Goal: Task Accomplishment & Management: Complete application form

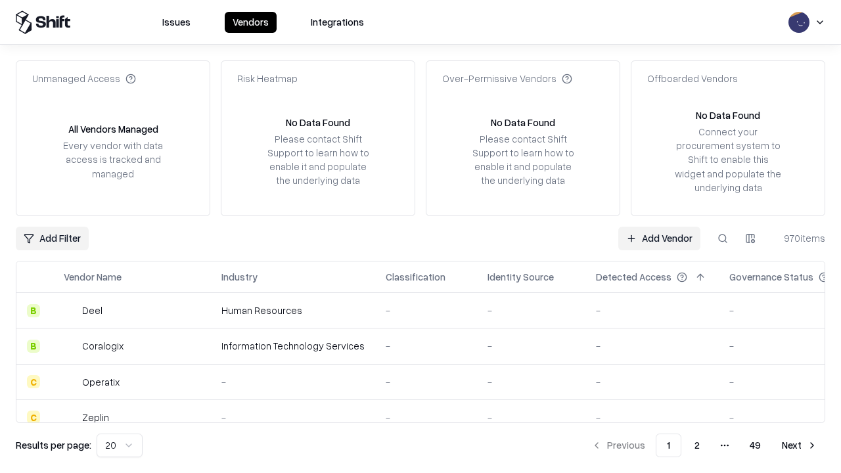
click at [659, 238] on link "Add Vendor" at bounding box center [659, 239] width 82 height 24
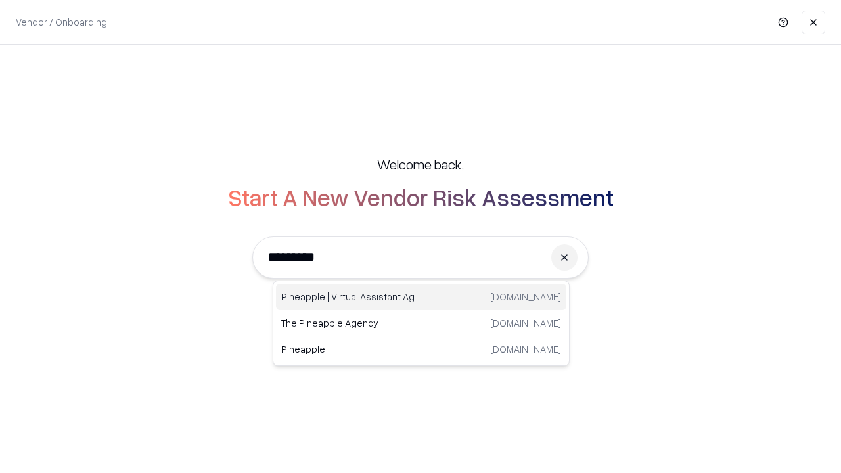
click at [421, 297] on div "Pineapple | Virtual Assistant Agency [DOMAIN_NAME]" at bounding box center [421, 297] width 290 height 26
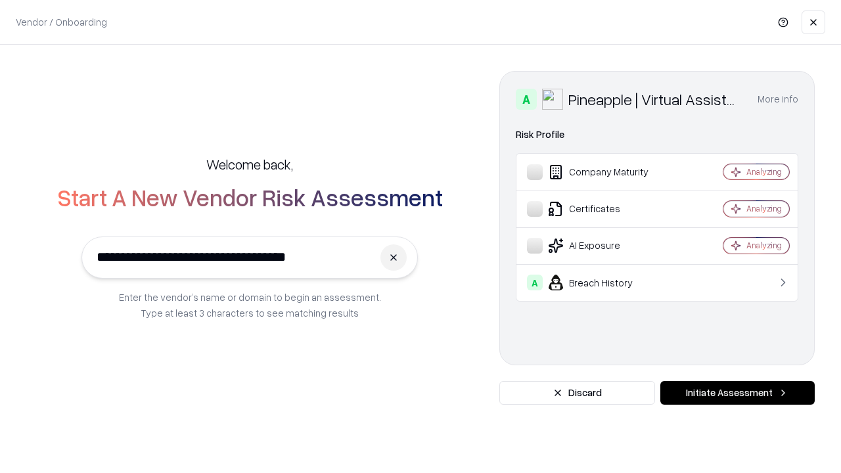
type input "**********"
click at [737, 393] on button "Initiate Assessment" at bounding box center [737, 393] width 154 height 24
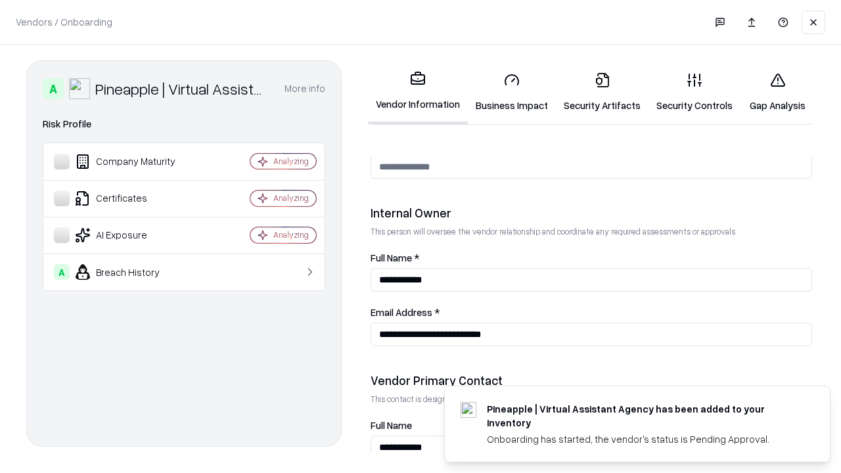
scroll to position [680, 0]
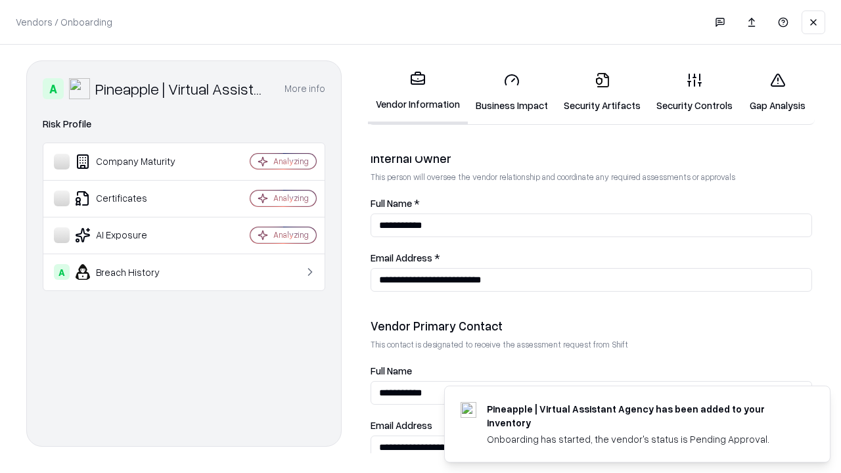
click at [512, 92] on link "Business Impact" at bounding box center [512, 92] width 88 height 61
click at [602, 92] on link "Security Artifacts" at bounding box center [602, 92] width 93 height 61
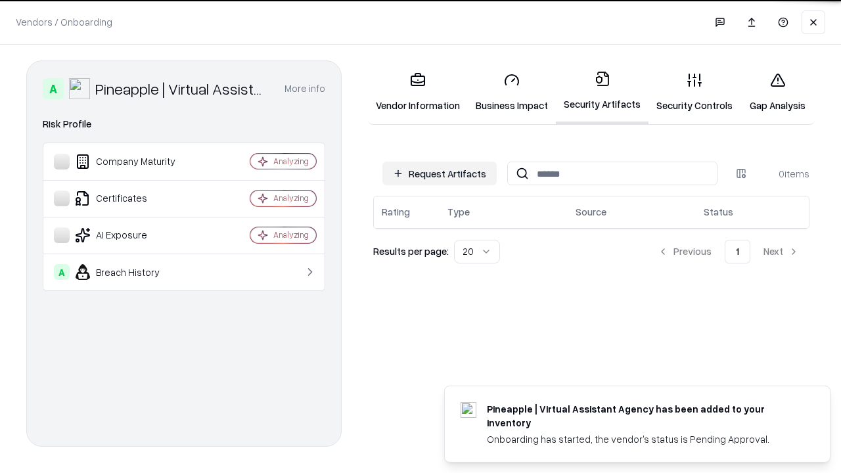
click at [439, 173] on button "Request Artifacts" at bounding box center [439, 174] width 114 height 24
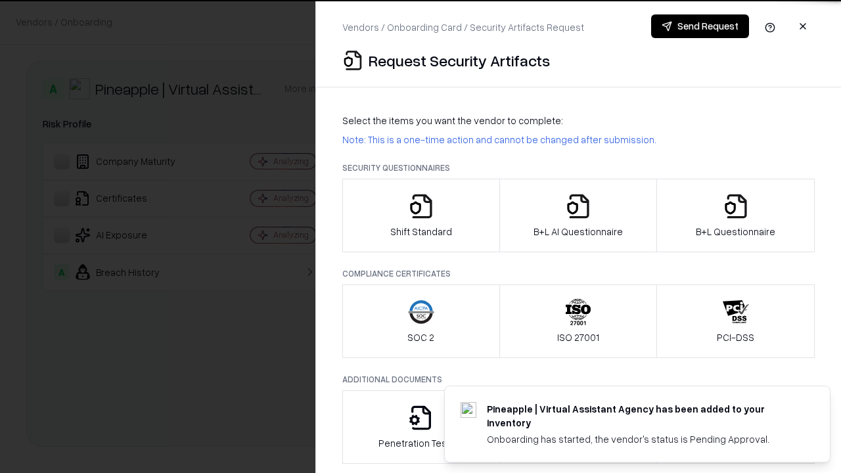
click at [420, 215] on icon "button" at bounding box center [421, 206] width 26 height 26
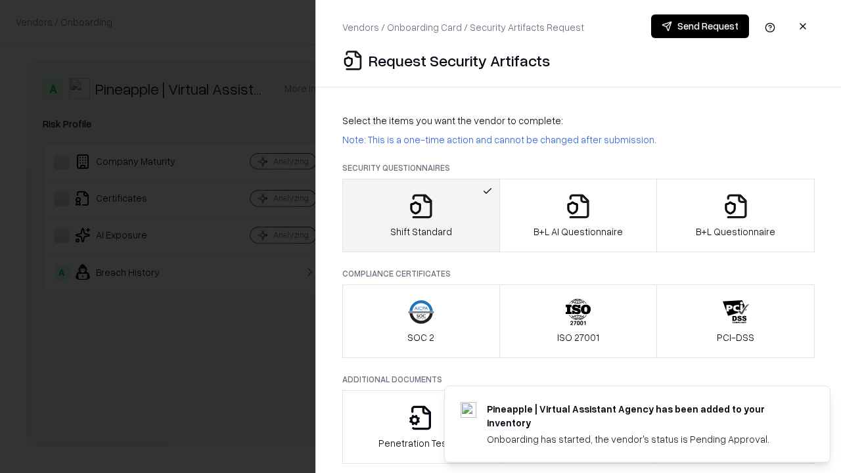
click at [699, 26] on button "Send Request" at bounding box center [700, 26] width 98 height 24
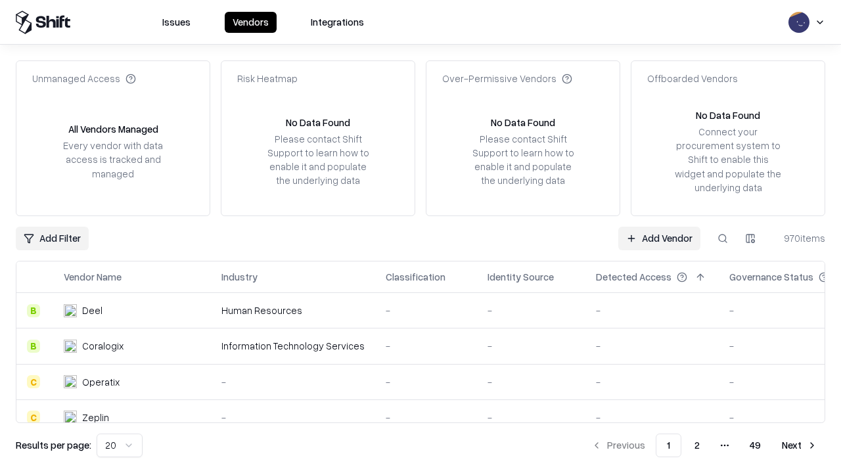
click at [722, 238] on button at bounding box center [723, 239] width 24 height 24
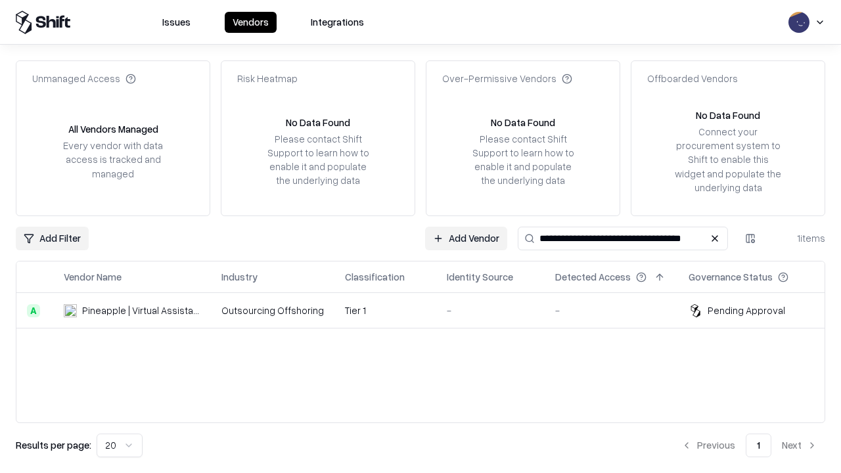
type input "**********"
click at [428, 310] on td "Tier 1" at bounding box center [385, 310] width 102 height 35
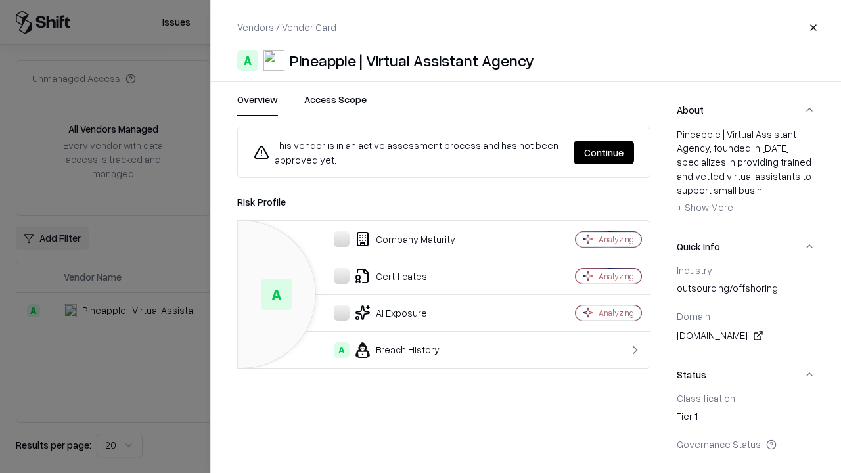
click at [604, 152] on button "Continue" at bounding box center [603, 153] width 60 height 24
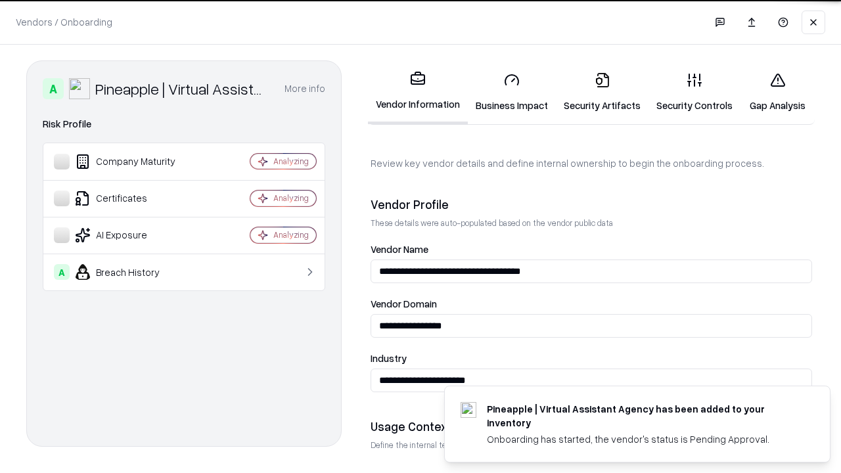
click at [602, 92] on link "Security Artifacts" at bounding box center [602, 92] width 93 height 61
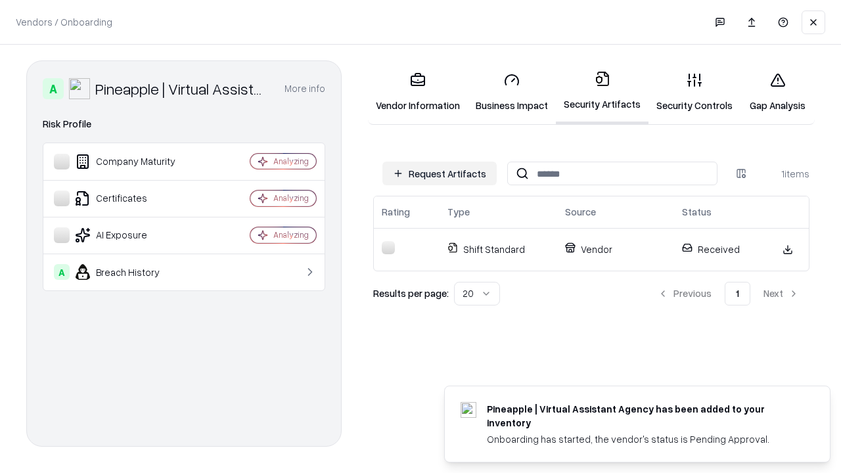
click at [694, 92] on link "Security Controls" at bounding box center [694, 92] width 92 height 61
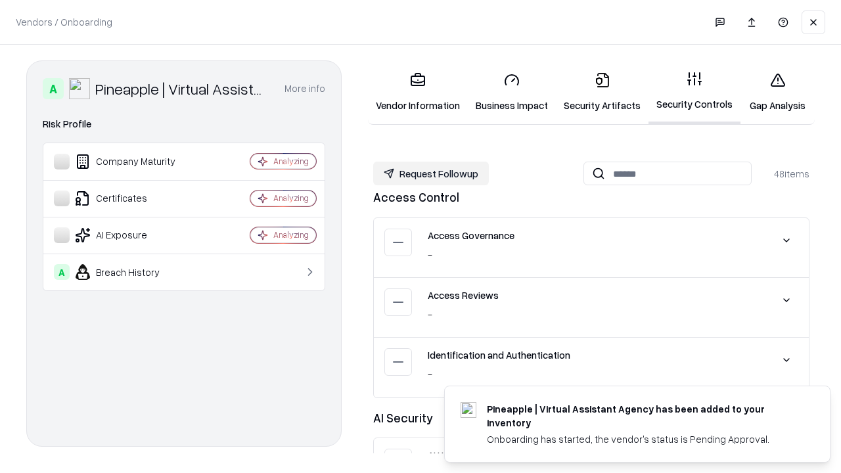
click at [431, 173] on button "Request Followup" at bounding box center [431, 174] width 116 height 24
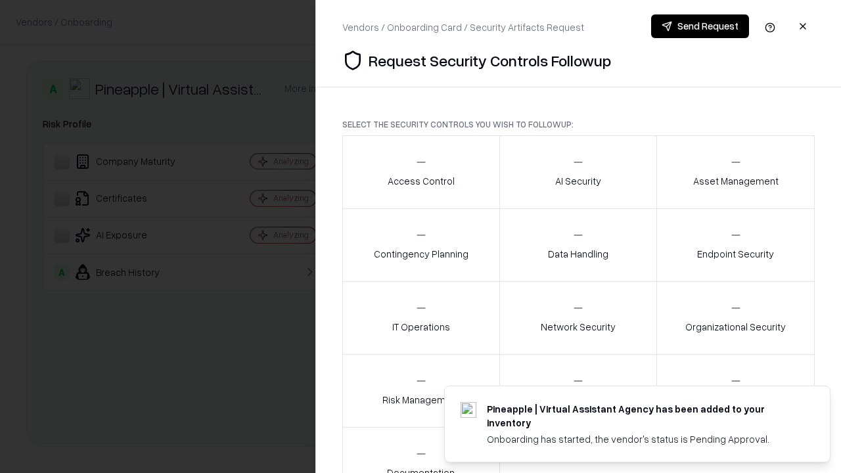
click at [420, 172] on div "Access Control" at bounding box center [421, 172] width 67 height 32
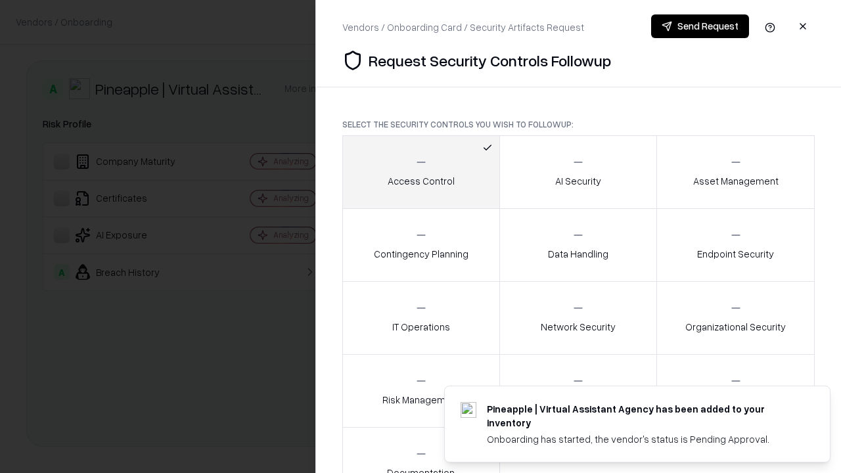
click at [699, 26] on button "Send Request" at bounding box center [700, 26] width 98 height 24
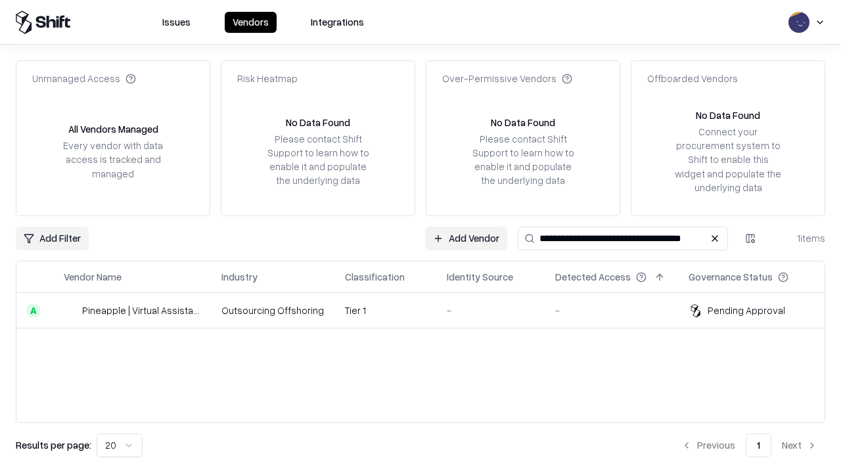
type input "**********"
click at [428, 310] on td "Tier 1" at bounding box center [385, 310] width 102 height 35
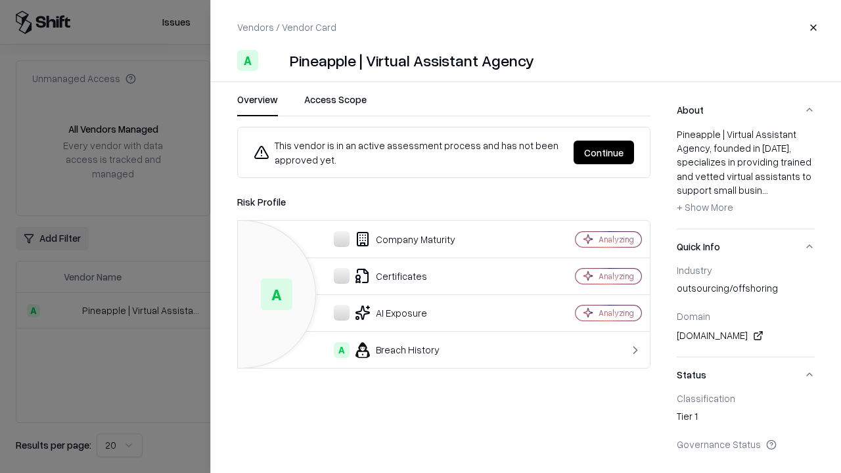
click at [604, 152] on button "Continue" at bounding box center [603, 153] width 60 height 24
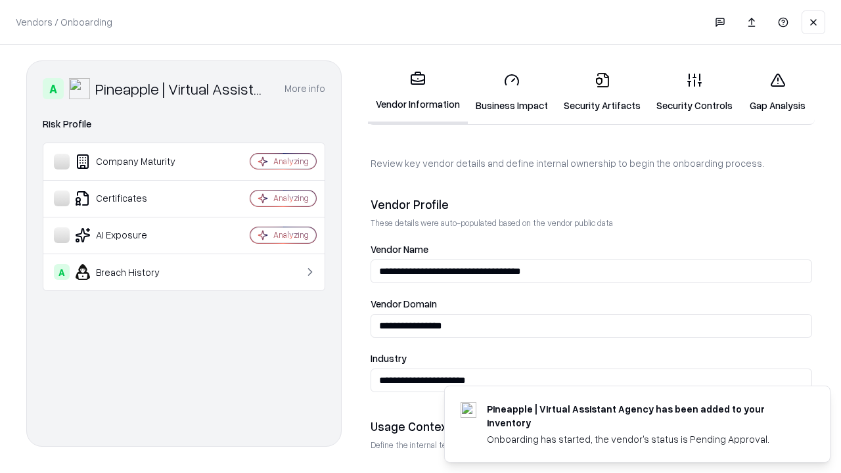
click at [777, 92] on link "Gap Analysis" at bounding box center [777, 92] width 74 height 61
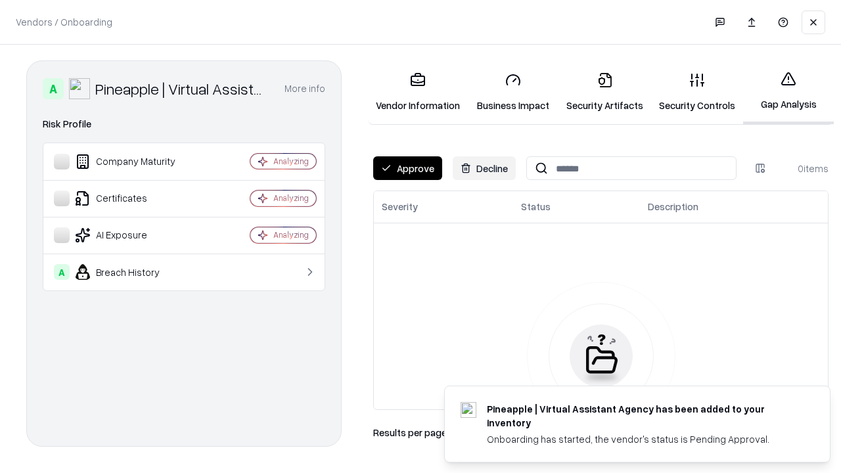
click at [407, 168] on button "Approve" at bounding box center [407, 168] width 69 height 24
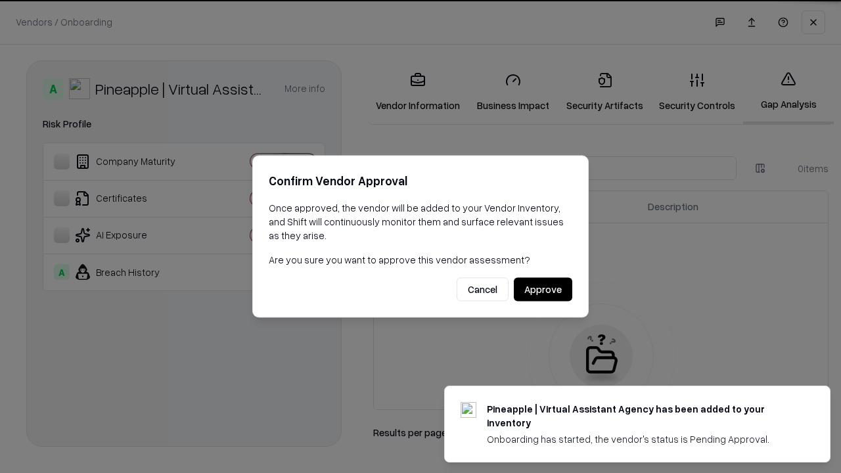
click at [543, 289] on button "Approve" at bounding box center [543, 290] width 58 height 24
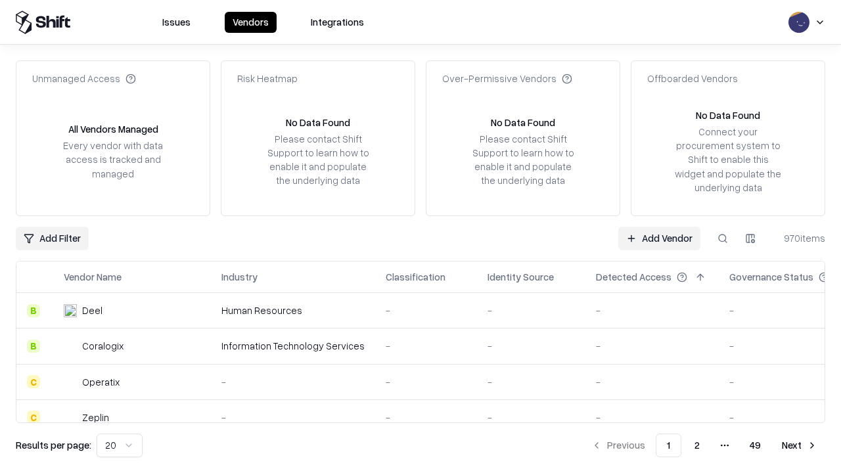
type input "**********"
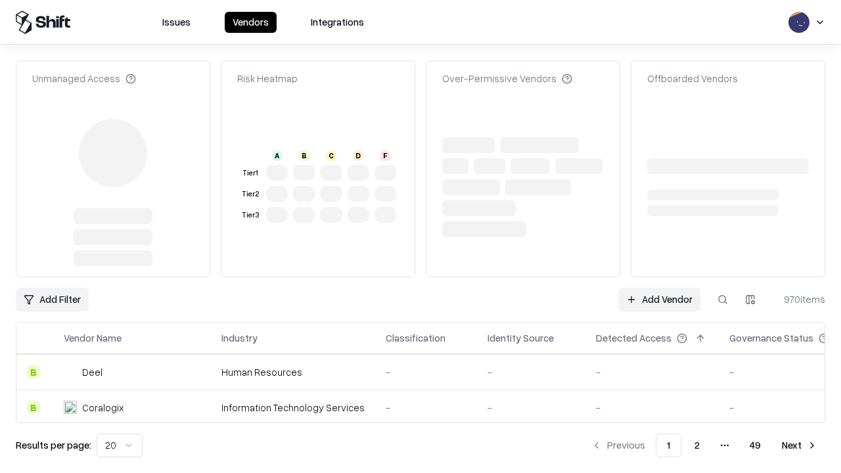
click at [659, 288] on link "Add Vendor" at bounding box center [659, 300] width 82 height 24
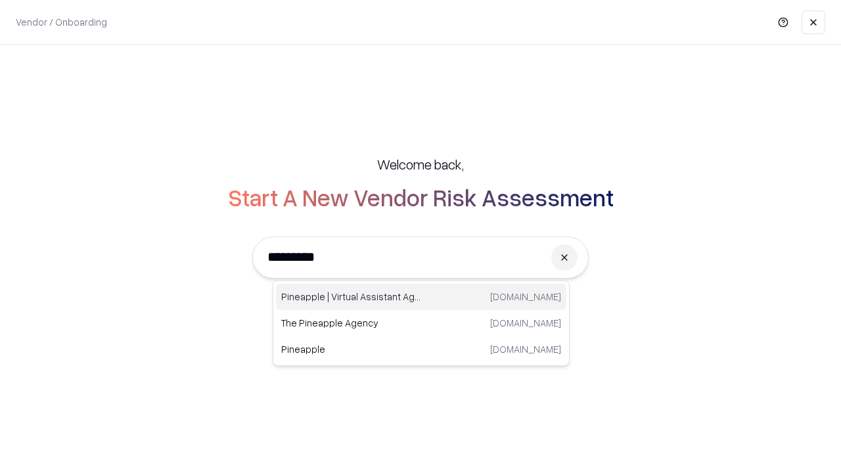
click at [421, 297] on div "Pineapple | Virtual Assistant Agency trypineapple.com" at bounding box center [421, 297] width 290 height 26
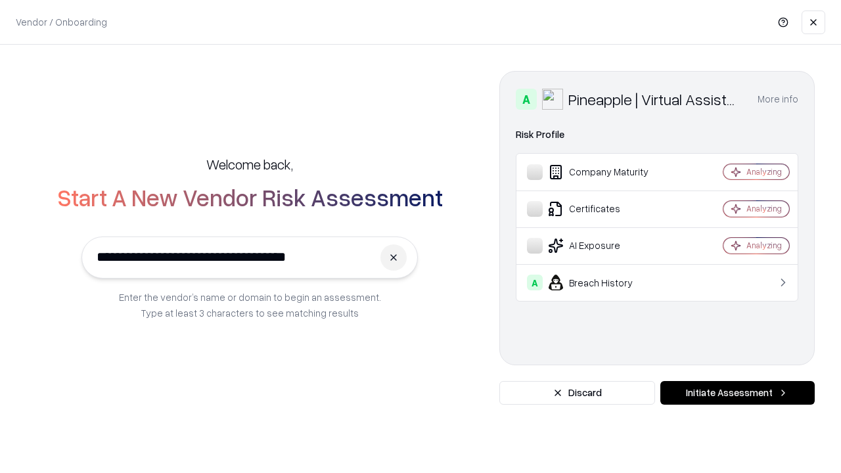
type input "**********"
click at [737, 393] on button "Initiate Assessment" at bounding box center [737, 393] width 154 height 24
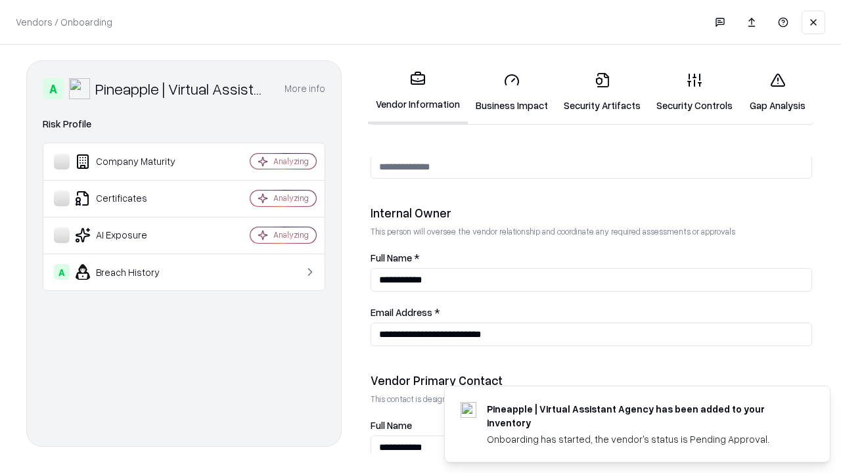
scroll to position [680, 0]
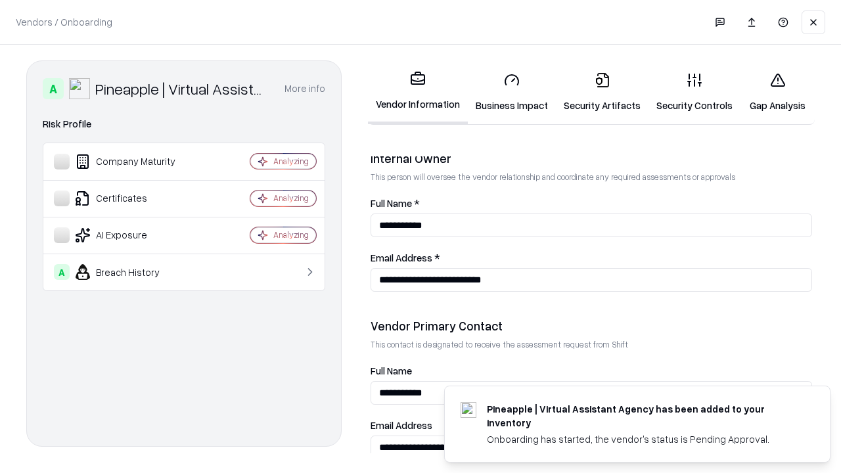
click at [777, 92] on link "Gap Analysis" at bounding box center [777, 92] width 74 height 61
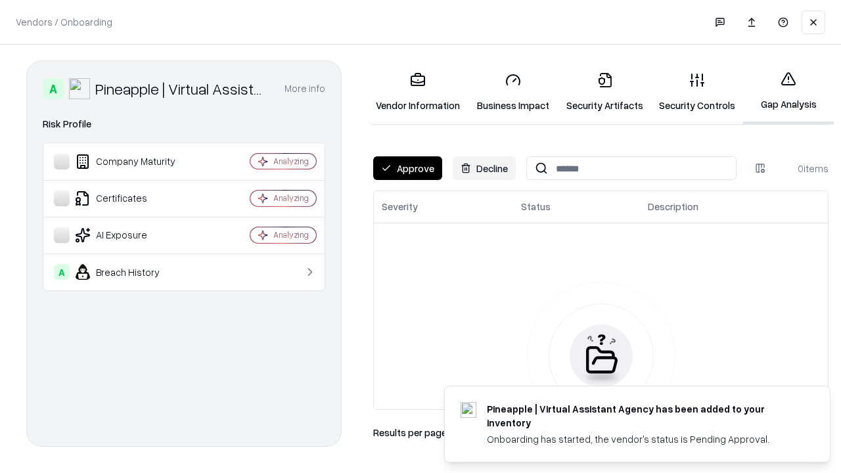
click at [407, 168] on button "Approve" at bounding box center [407, 168] width 69 height 24
